Goal: Task Accomplishment & Management: Manage account settings

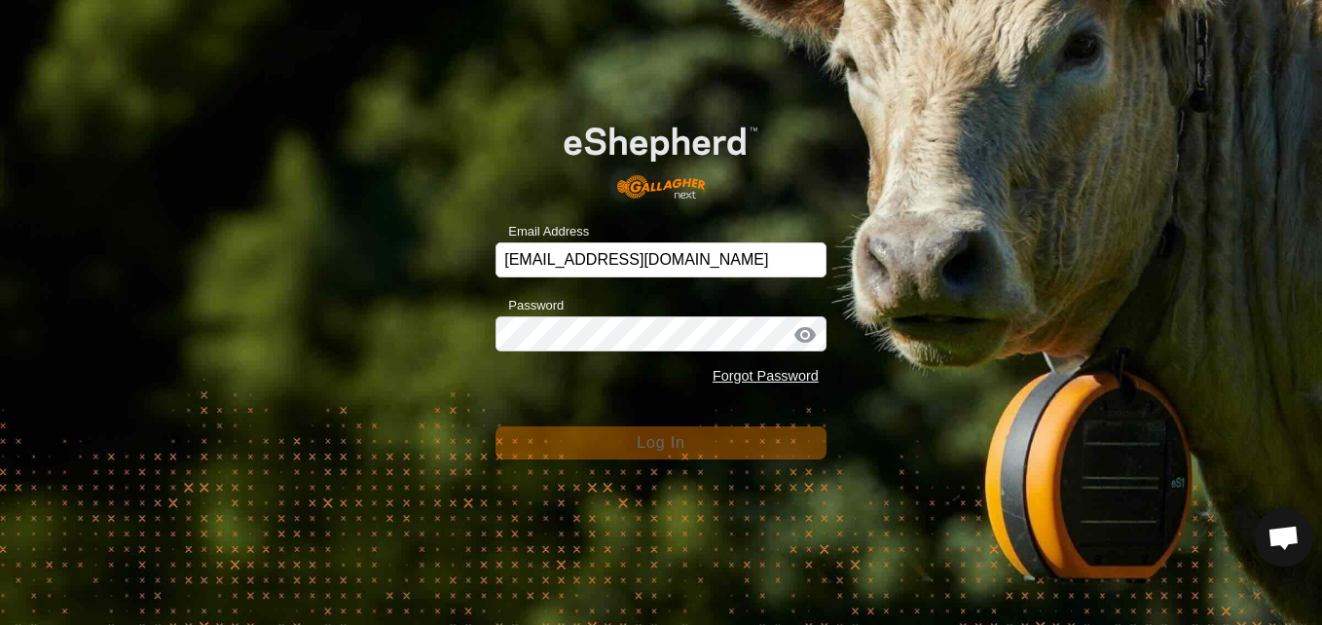
scroll to position [2608, 0]
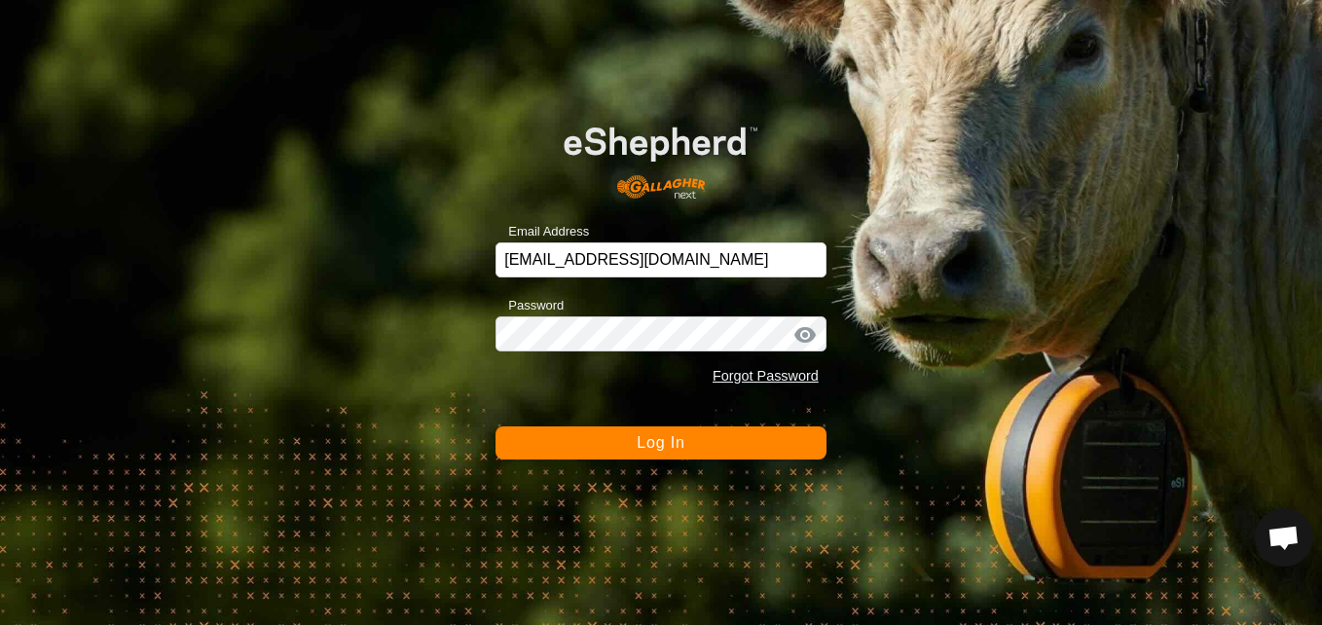
click at [280, 404] on div "Email Address [EMAIL_ADDRESS][DOMAIN_NAME] Password Forgot Password Log In" at bounding box center [661, 312] width 1322 height 625
click at [807, 330] on div at bounding box center [804, 334] width 29 height 19
click at [774, 432] on button "Log In" at bounding box center [661, 442] width 331 height 33
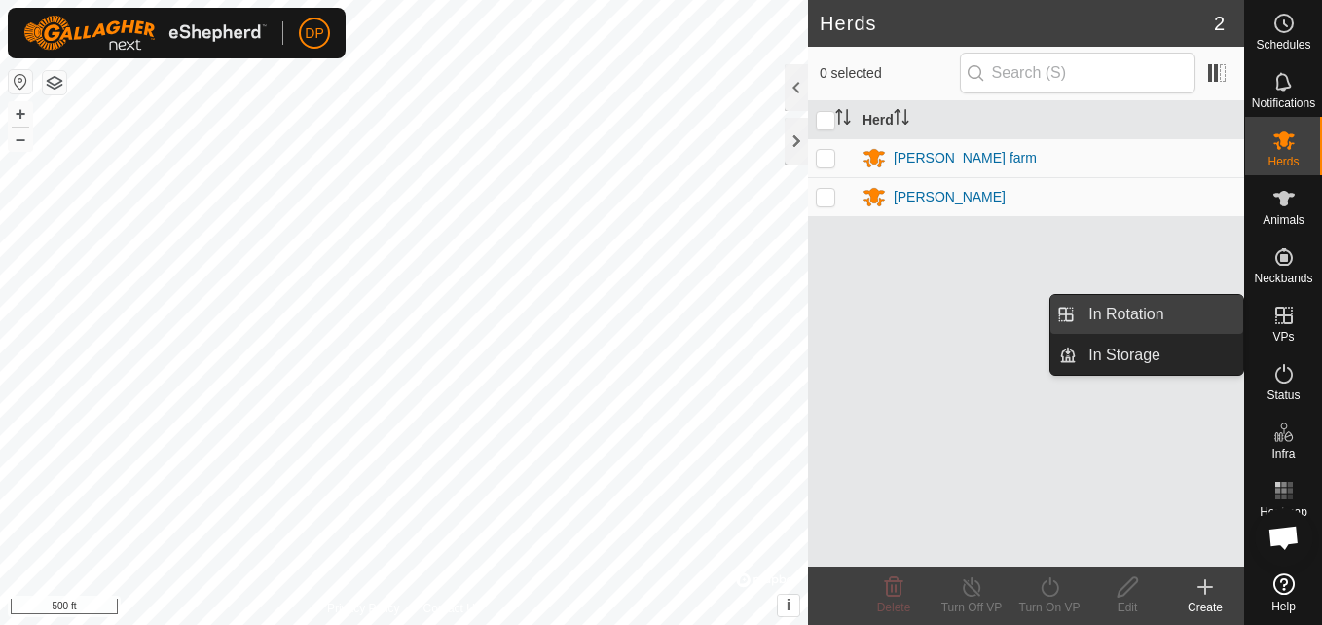
click at [1227, 312] on link "In Rotation" at bounding box center [1160, 314] width 166 height 39
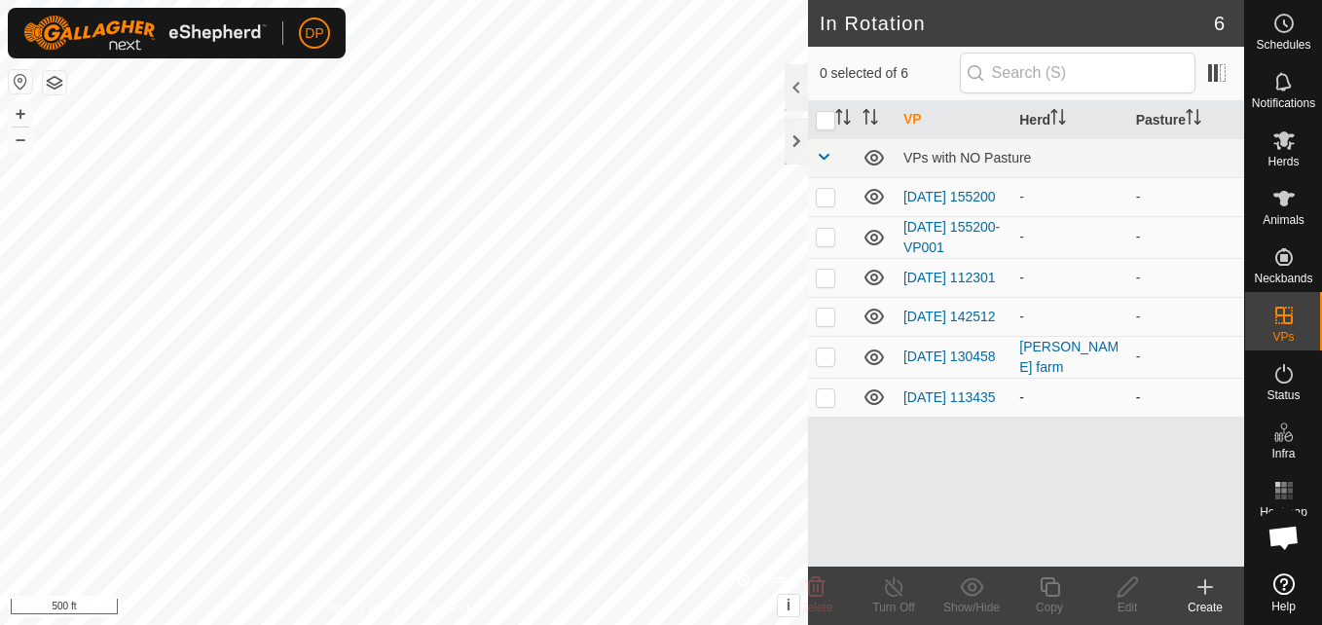
click at [874, 403] on icon at bounding box center [874, 397] width 23 height 23
click at [874, 322] on icon at bounding box center [874, 316] width 23 height 23
click at [871, 277] on icon at bounding box center [874, 277] width 23 height 23
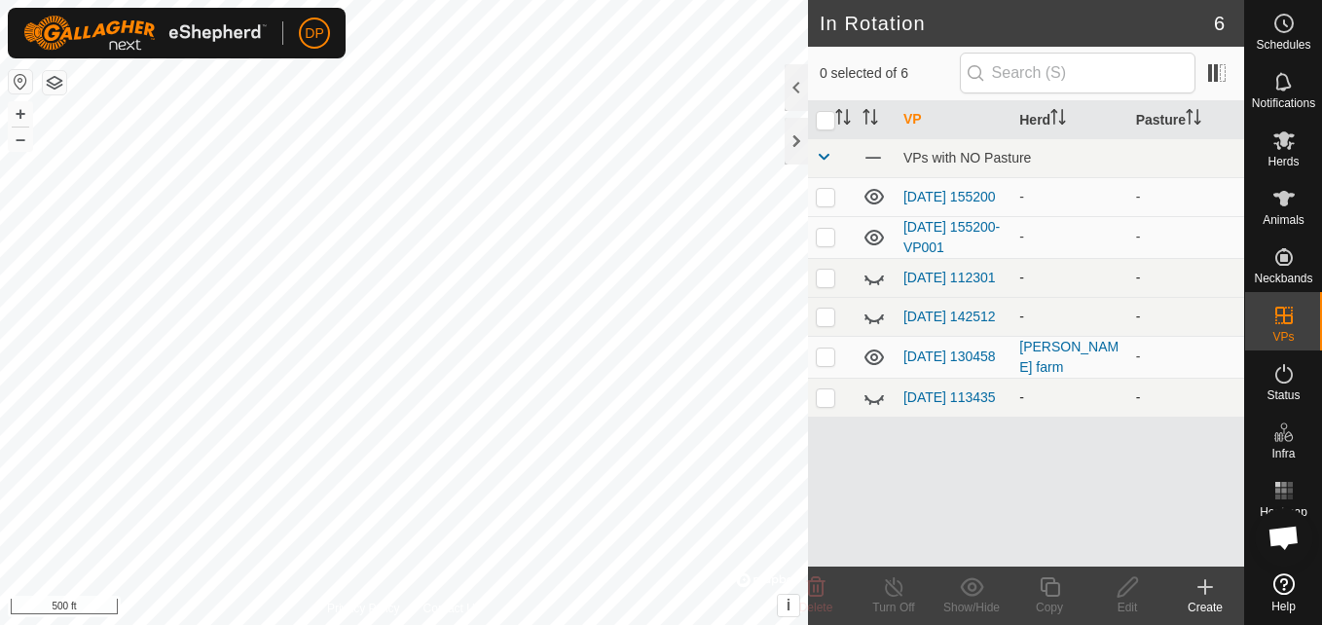
click at [871, 277] on icon at bounding box center [874, 277] width 23 height 23
click at [870, 232] on icon at bounding box center [874, 237] width 23 height 23
click at [873, 194] on icon at bounding box center [874, 196] width 23 height 23
click at [1278, 201] on icon at bounding box center [1283, 198] width 23 height 23
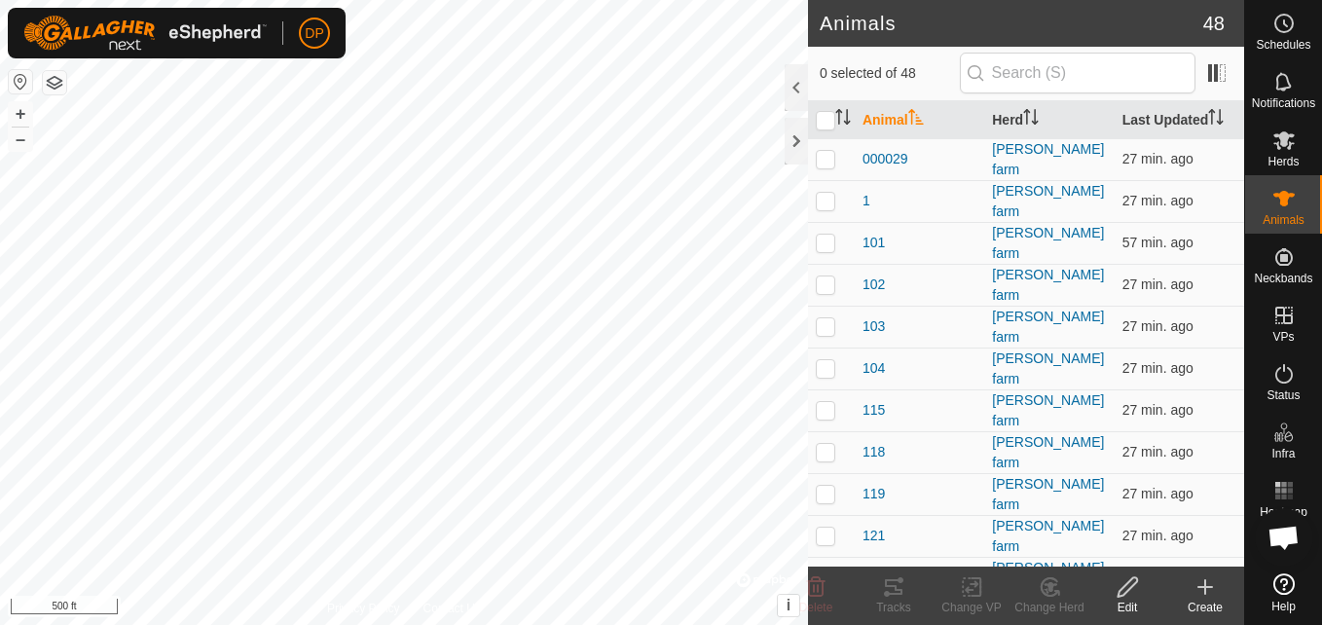
scroll to position [2608, 0]
